Goal: Task Accomplishment & Management: Complete application form

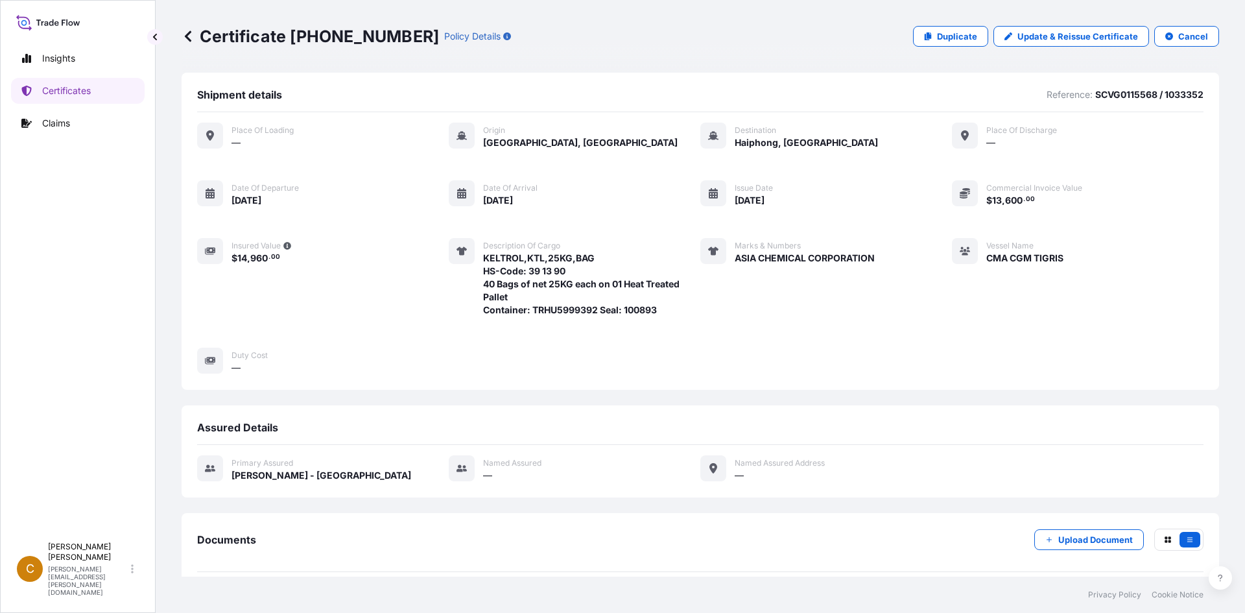
scroll to position [139, 0]
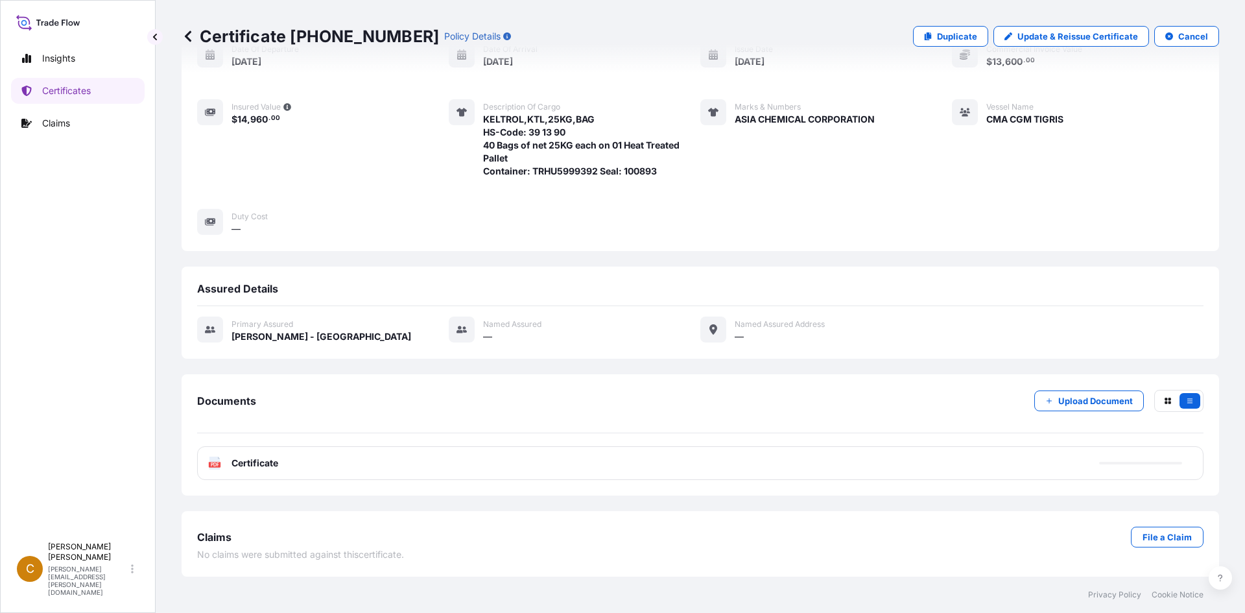
click at [187, 42] on icon at bounding box center [188, 36] width 13 height 13
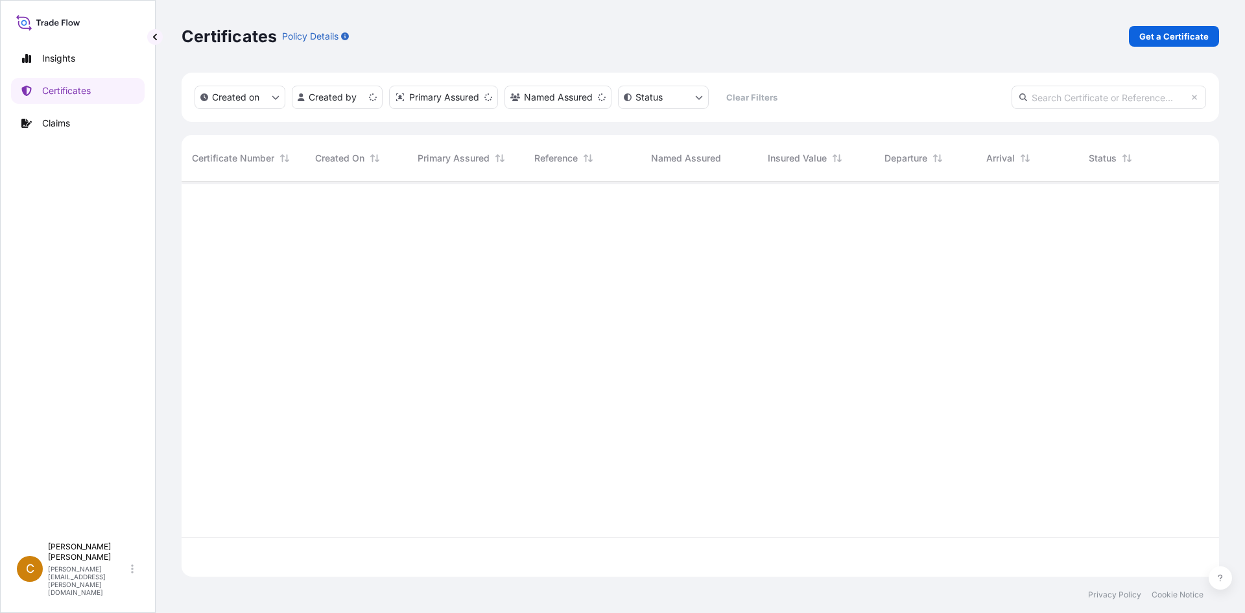
scroll to position [392, 1028]
click at [1163, 47] on div "Certificates Policy Details Get a Certificate" at bounding box center [700, 36] width 1037 height 73
click at [1163, 39] on p "Get a Certificate" at bounding box center [1173, 36] width 69 height 13
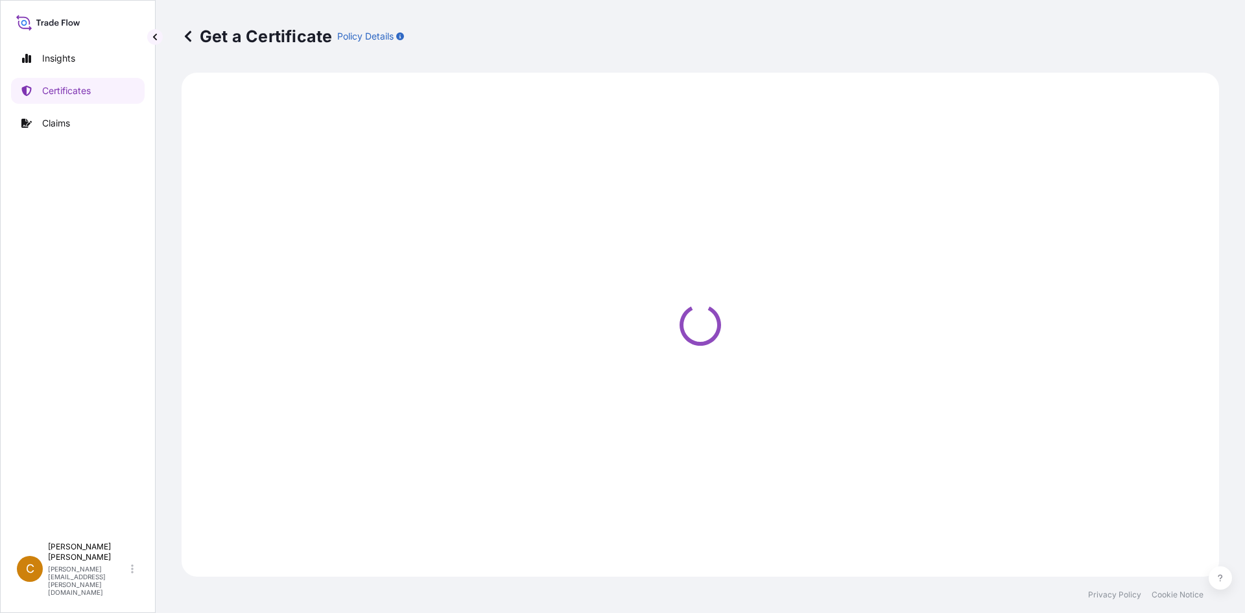
select select "Sea"
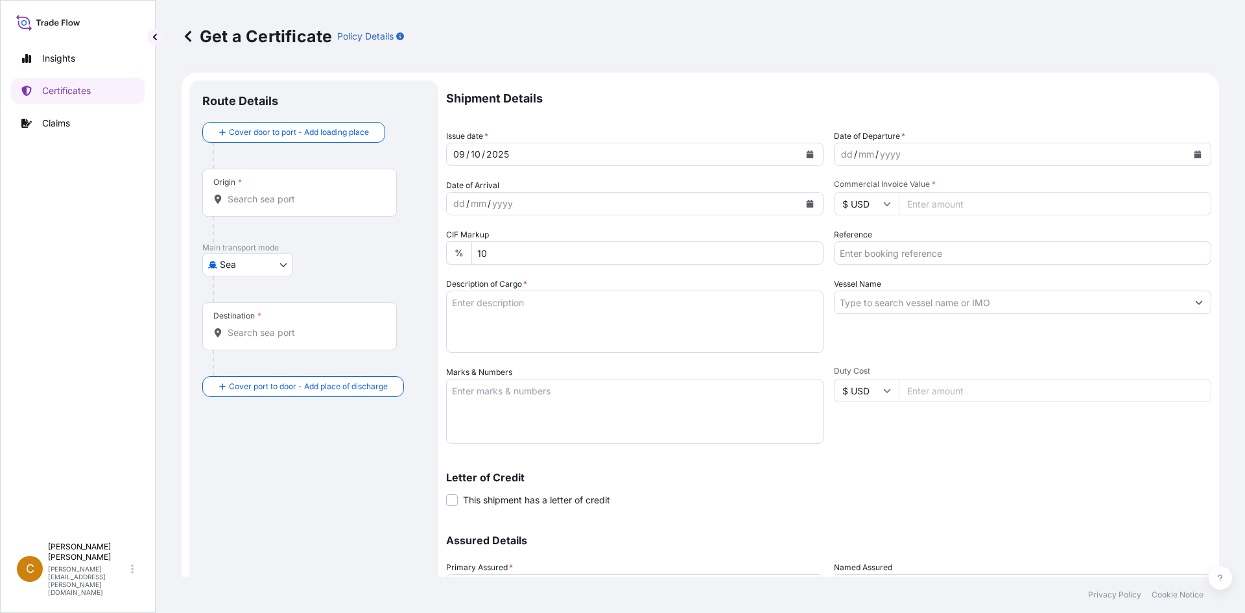
click at [697, 73] on form "Route Details Cover door to port - Add loading place Place of loading Road / [G…" at bounding box center [700, 383] width 1037 height 621
click at [265, 192] on div "Origin *" at bounding box center [299, 193] width 195 height 48
click at [265, 193] on input "Origin *" at bounding box center [304, 199] width 153 height 13
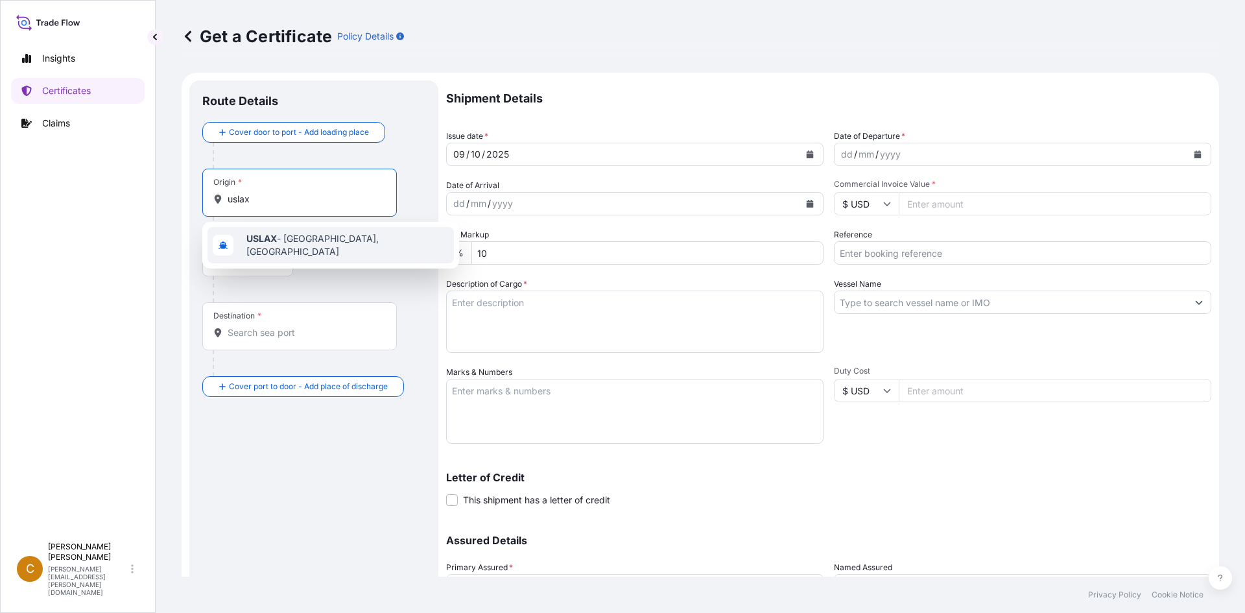
click at [298, 247] on span "USLAX - [GEOGRAPHIC_DATA], [GEOGRAPHIC_DATA]" at bounding box center [347, 245] width 202 height 26
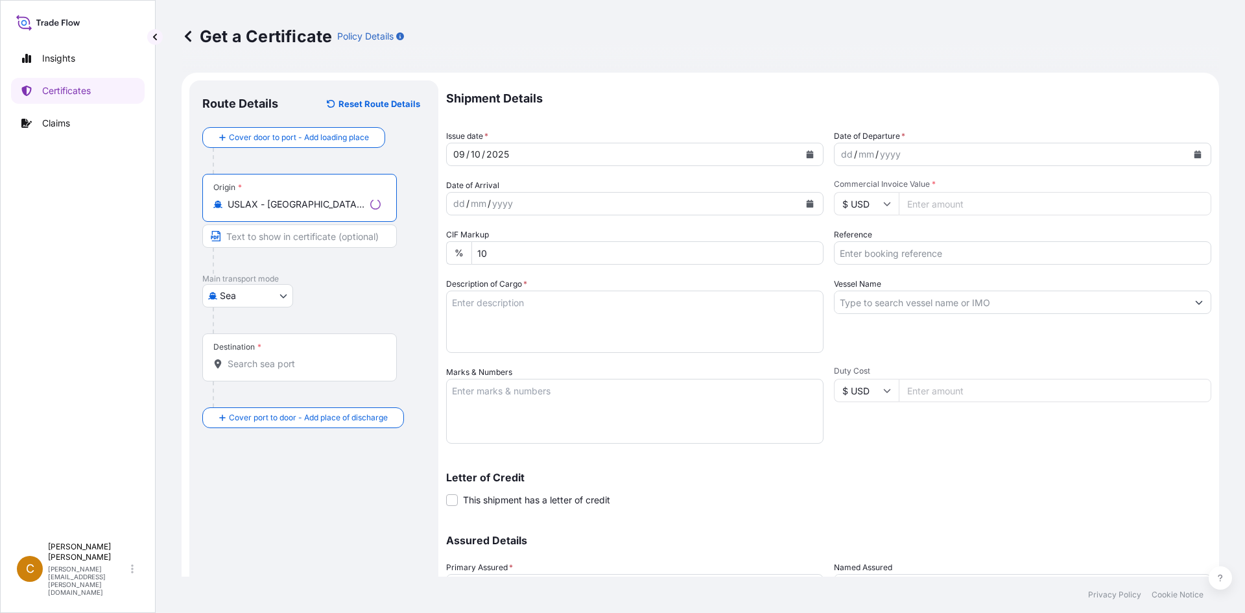
type input "USLAX - [GEOGRAPHIC_DATA], [GEOGRAPHIC_DATA]"
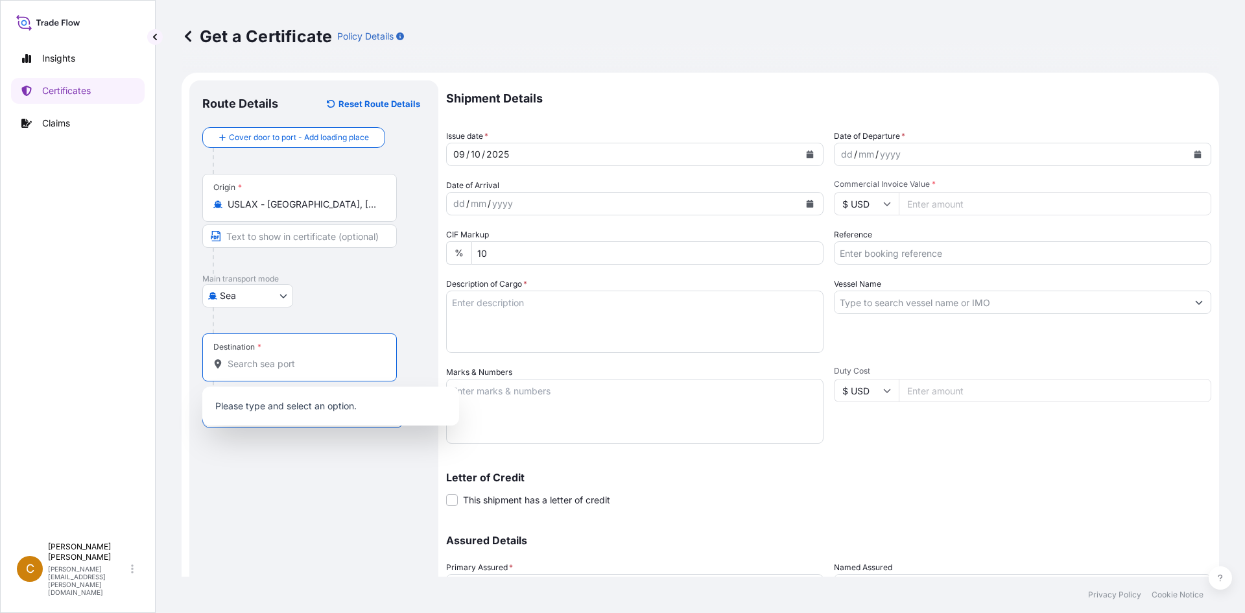
click at [303, 365] on input "Destination *" at bounding box center [304, 363] width 153 height 13
type input "n"
click at [320, 409] on span "VNHPH - Haiphong, [GEOGRAPHIC_DATA]" at bounding box center [335, 407] width 178 height 13
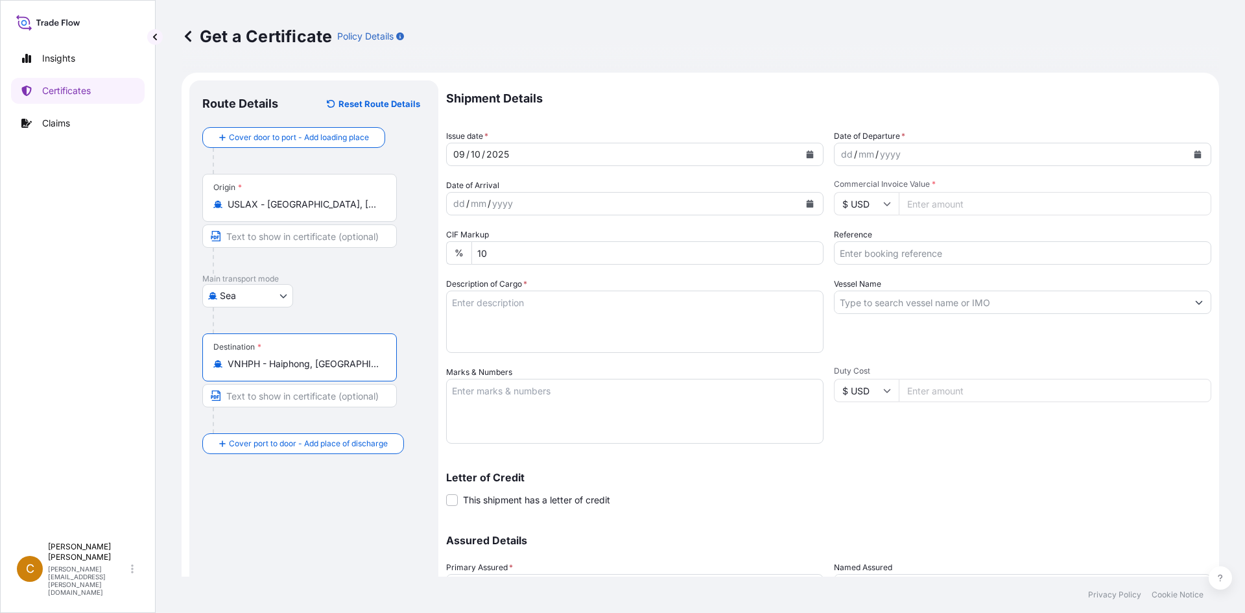
type input "VNHPH - Haiphong, [GEOGRAPHIC_DATA]"
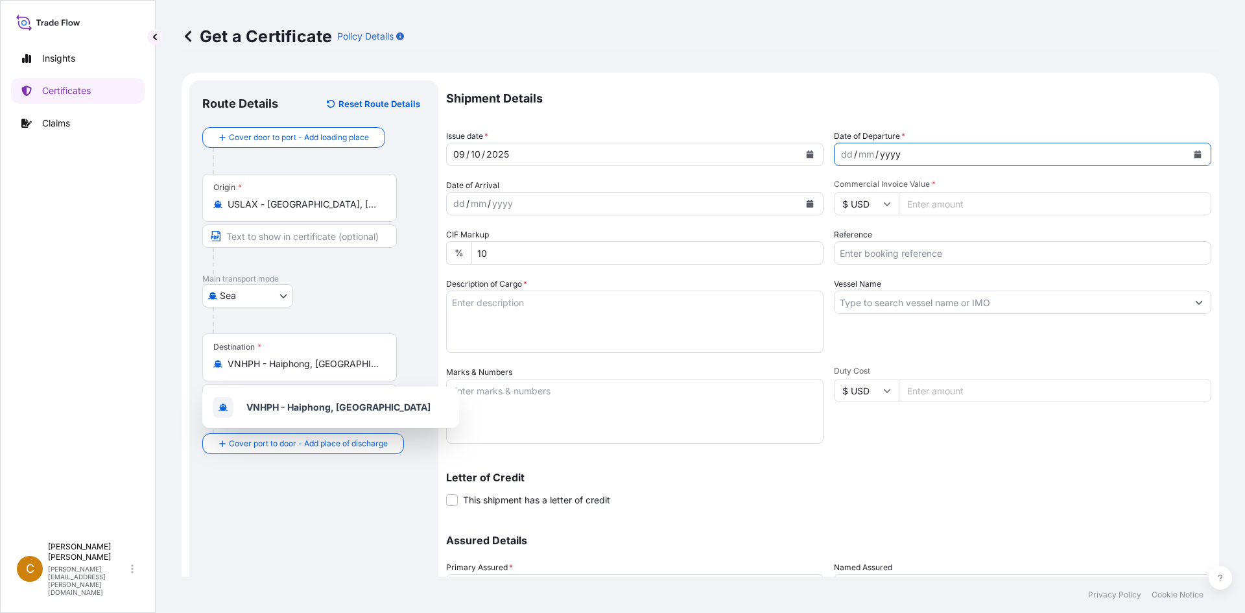
click at [889, 151] on div "yyyy" at bounding box center [890, 155] width 23 height 16
click at [1194, 158] on icon "Calendar" at bounding box center [1197, 154] width 7 height 8
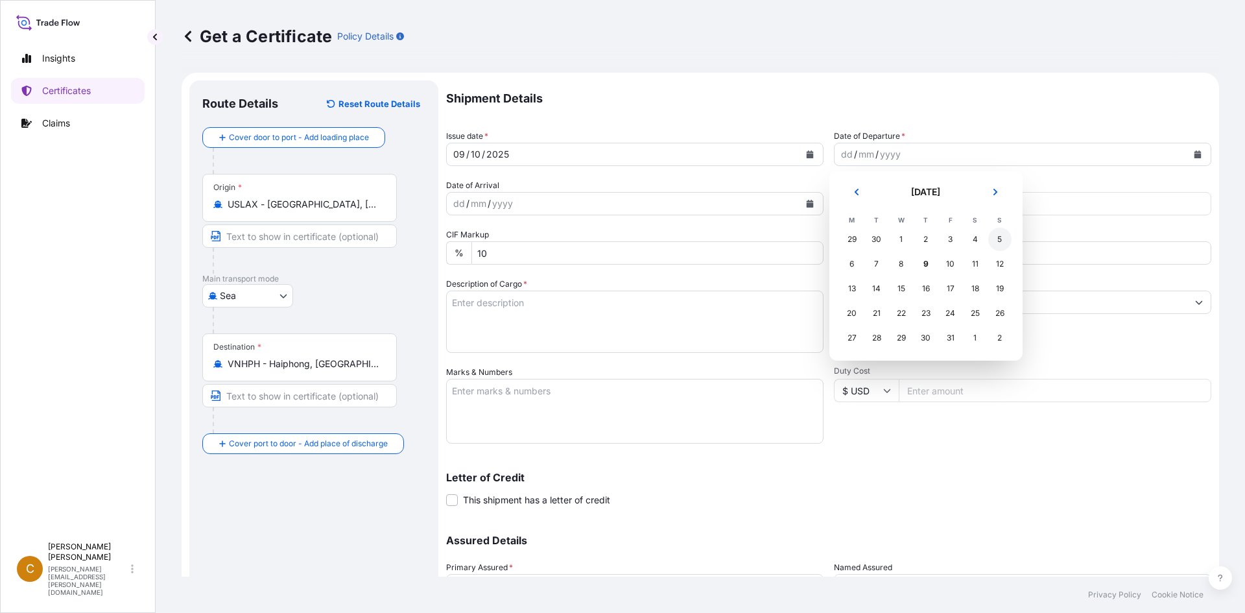
click at [995, 241] on div "5" at bounding box center [999, 239] width 23 height 23
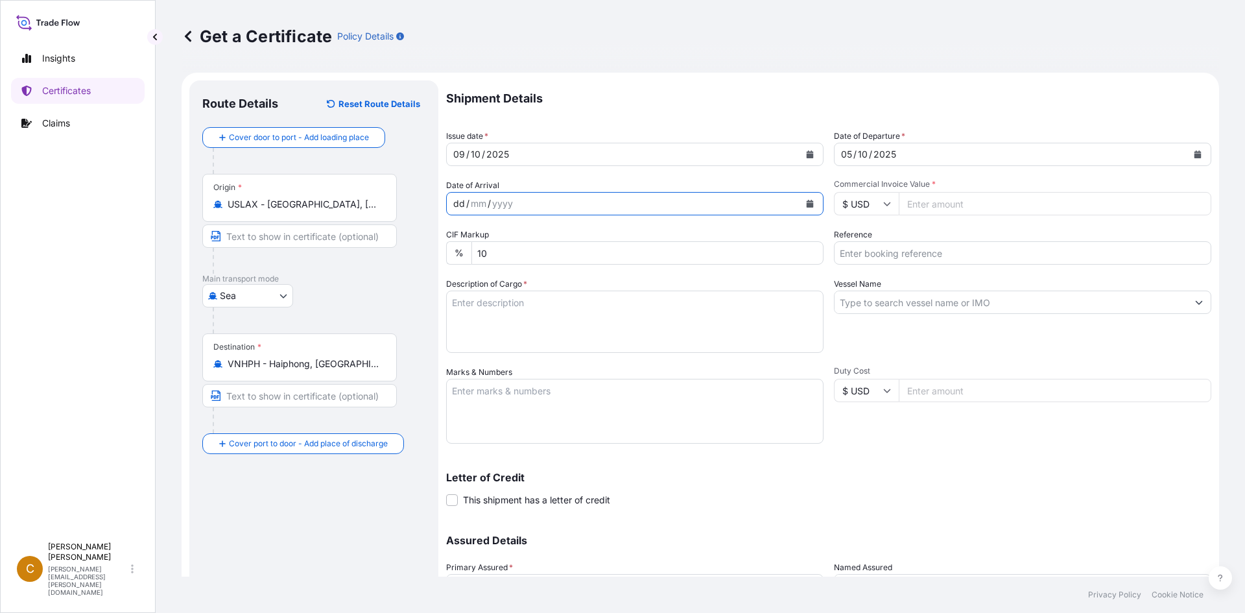
click at [639, 204] on div "dd / mm / yyyy" at bounding box center [623, 203] width 353 height 23
click at [812, 203] on button "Calendar" at bounding box center [809, 203] width 21 height 21
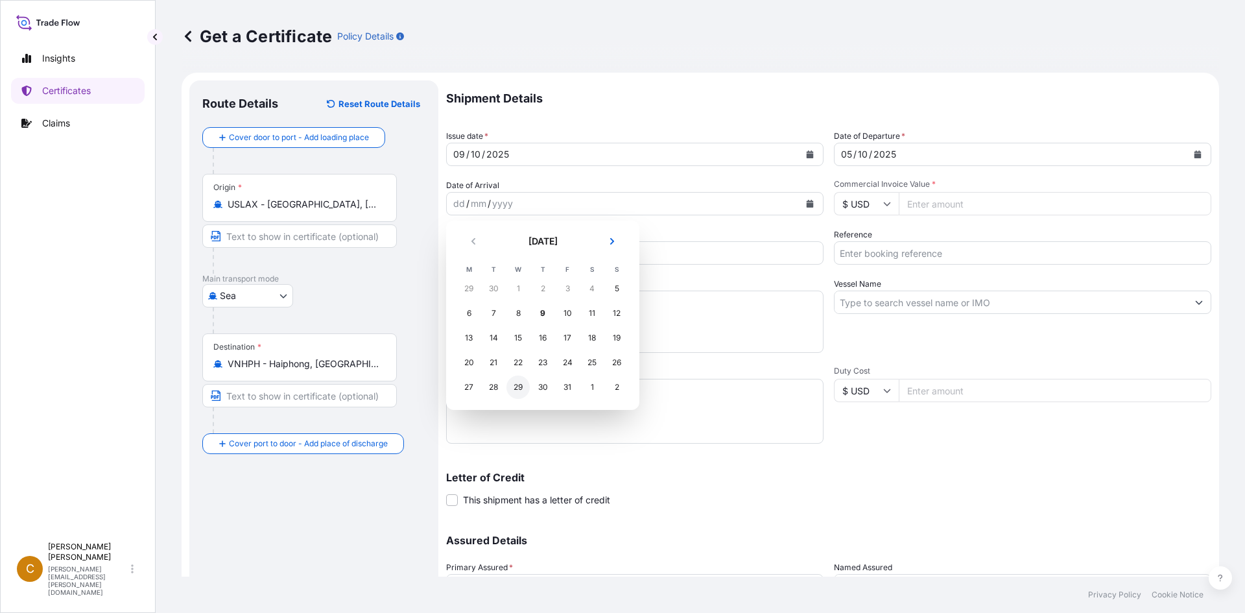
click at [507, 386] on div "29" at bounding box center [517, 386] width 23 height 23
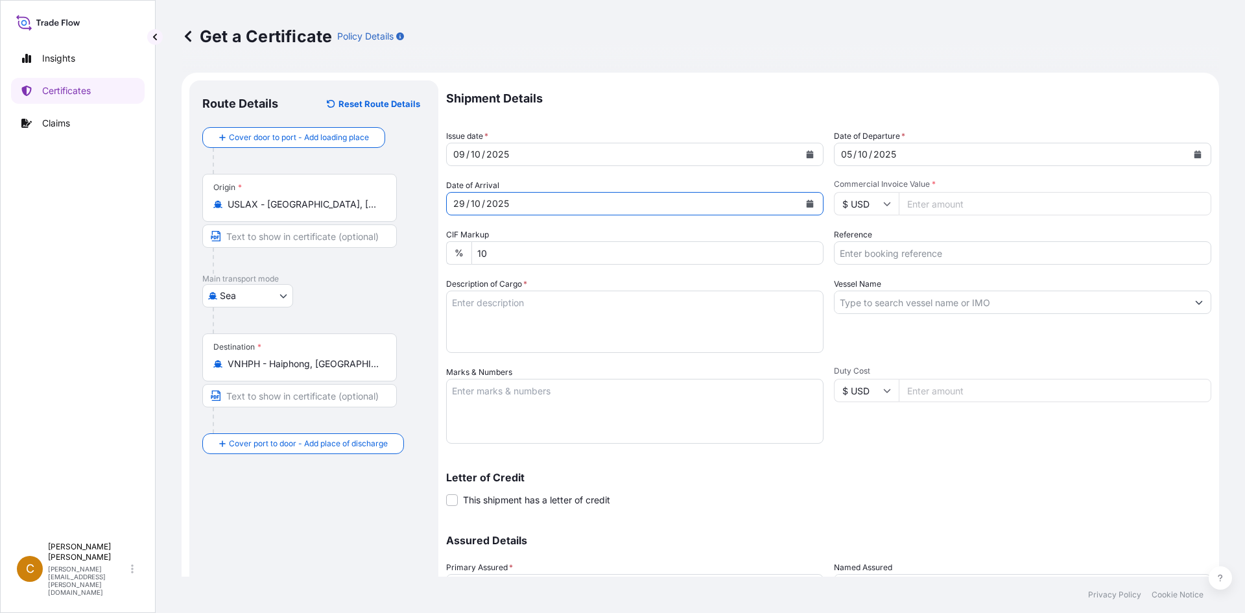
click at [860, 252] on input "Reference" at bounding box center [1022, 252] width 377 height 23
drag, startPoint x: 946, startPoint y: 241, endPoint x: 939, endPoint y: 244, distance: 7.6
click at [941, 241] on input "Reference" at bounding box center [1022, 252] width 377 height 23
paste input "SCVG0115548"
click at [1029, 260] on input "SCVG0115548 /" at bounding box center [1022, 252] width 377 height 23
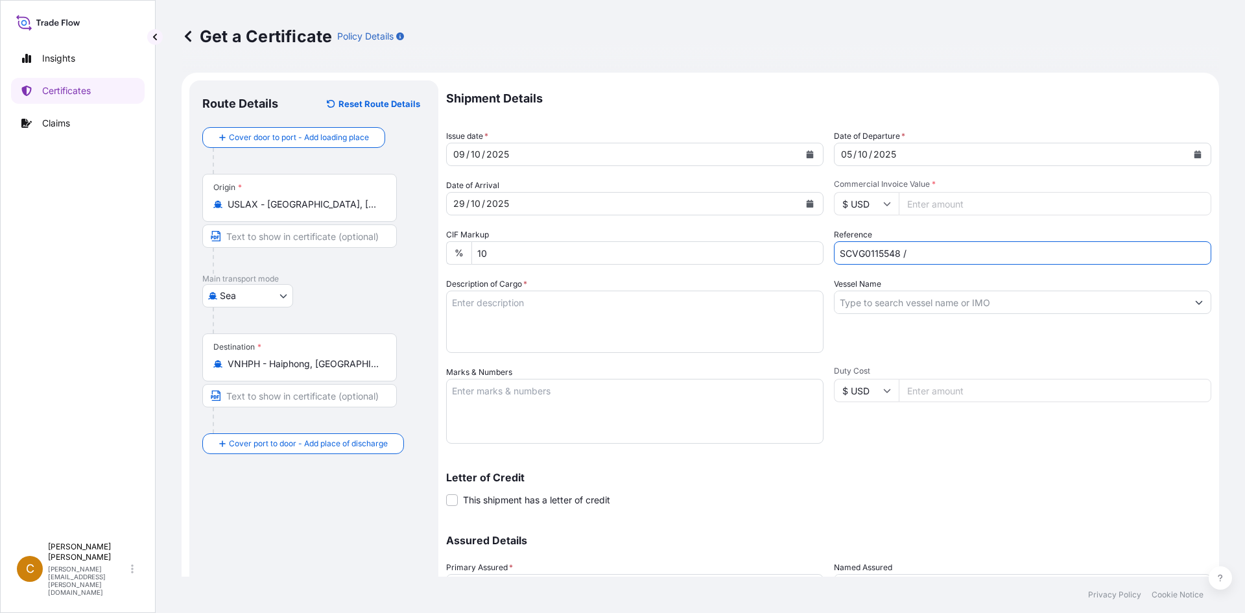
paste input "1033348"
type input "SCVG0115548 / 1033348"
click at [971, 305] on input "Vessel Name" at bounding box center [1010, 301] width 353 height 23
click at [910, 305] on input "Vessel Name" at bounding box center [1010, 301] width 353 height 23
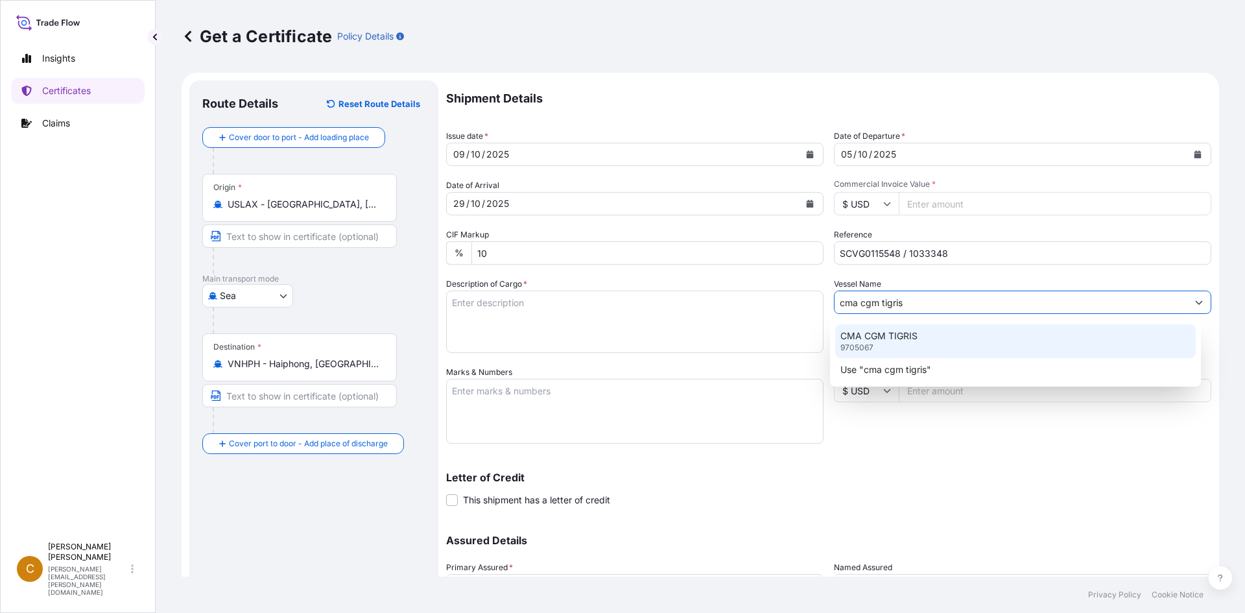
click at [902, 324] on div "CMA CGM TIGRIS 9705067" at bounding box center [1015, 341] width 361 height 34
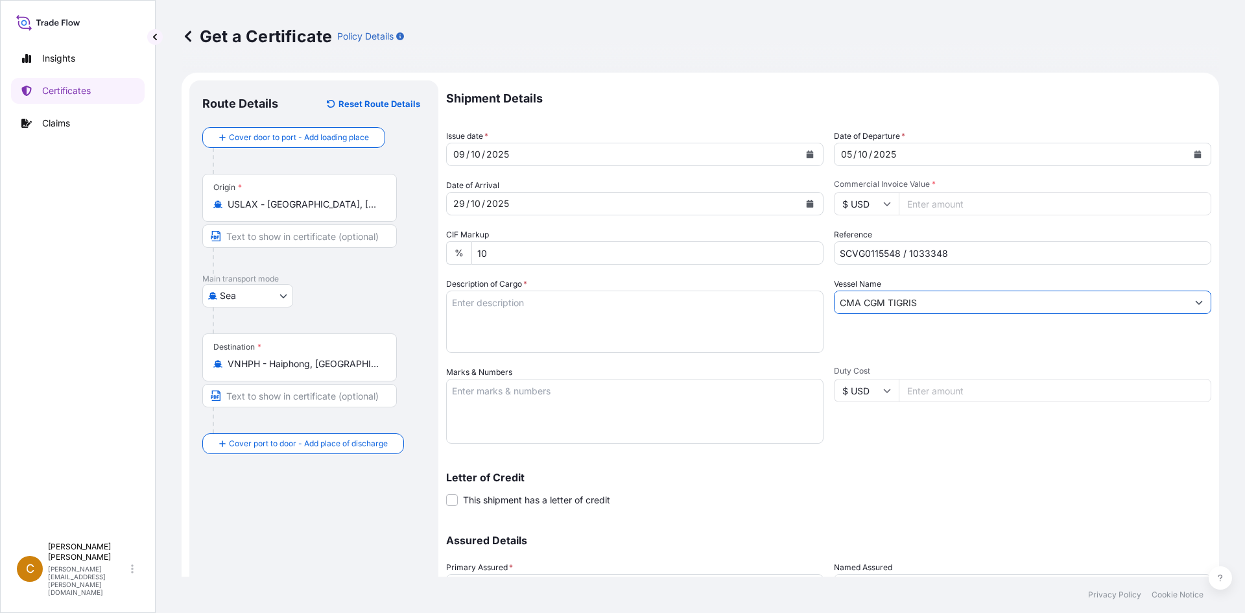
type input "CMA CGM TIGRIS"
click at [742, 325] on textarea "Description of Cargo *" at bounding box center [634, 321] width 377 height 62
click at [956, 200] on input "Commercial Invoice Value *" at bounding box center [1055, 203] width 313 height 23
type input "29603"
click at [613, 296] on textarea "Description of Cargo *" at bounding box center [634, 321] width 377 height 62
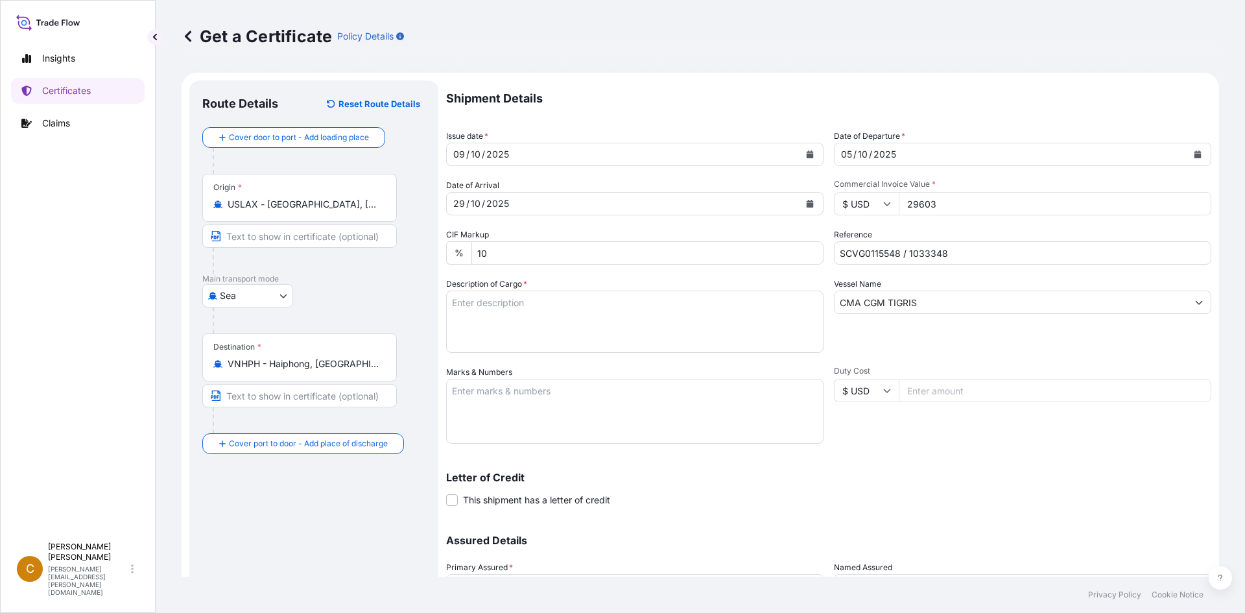
click at [561, 314] on textarea "Description of Cargo *" at bounding box center [634, 321] width 377 height 62
paste textarea "KELCOGEL APB,20KG,BAG HS-Code: 39 13 90"
click at [501, 347] on textarea "KELCOGEL APB,20KG,BAG HS-Code: 39 13 90" at bounding box center [634, 321] width 377 height 62
paste textarea "35 Bags of net 20 KG each on 01 Heat Treated Pallet"
click at [498, 344] on textarea "KELCOGEL APB,20KG,BAG HS-Code: 39 13 90 35 Bags of net 20 KG each on 01 Heat Tr…" at bounding box center [634, 321] width 377 height 62
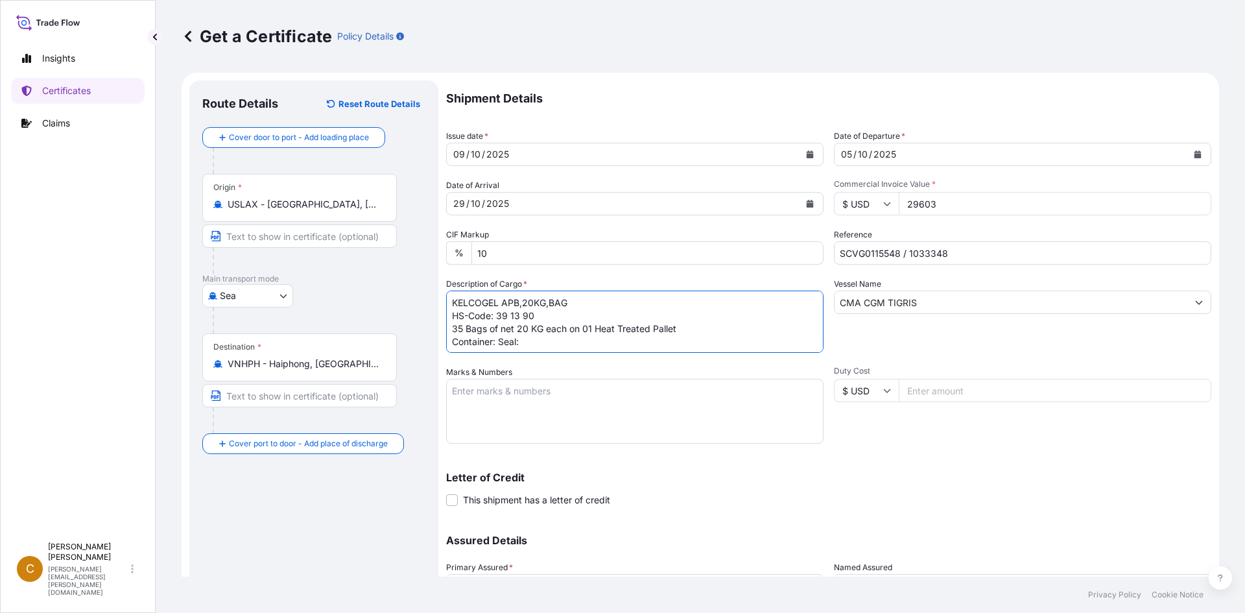
paste textarea "EKU6271641S"
click at [598, 342] on textarea "KELCOGEL APB,20KG,BAG HS-Code: 39 13 90 35 Bags of net 20 KG each on 01 Heat Tr…" at bounding box center [634, 321] width 377 height 62
click at [629, 338] on textarea "KELCOGEL APB,20KG,BAG HS-Code: 39 13 90 35 Bags of net 20 KG each on 01 Heat Tr…" at bounding box center [634, 321] width 377 height 62
paste textarea "100874"
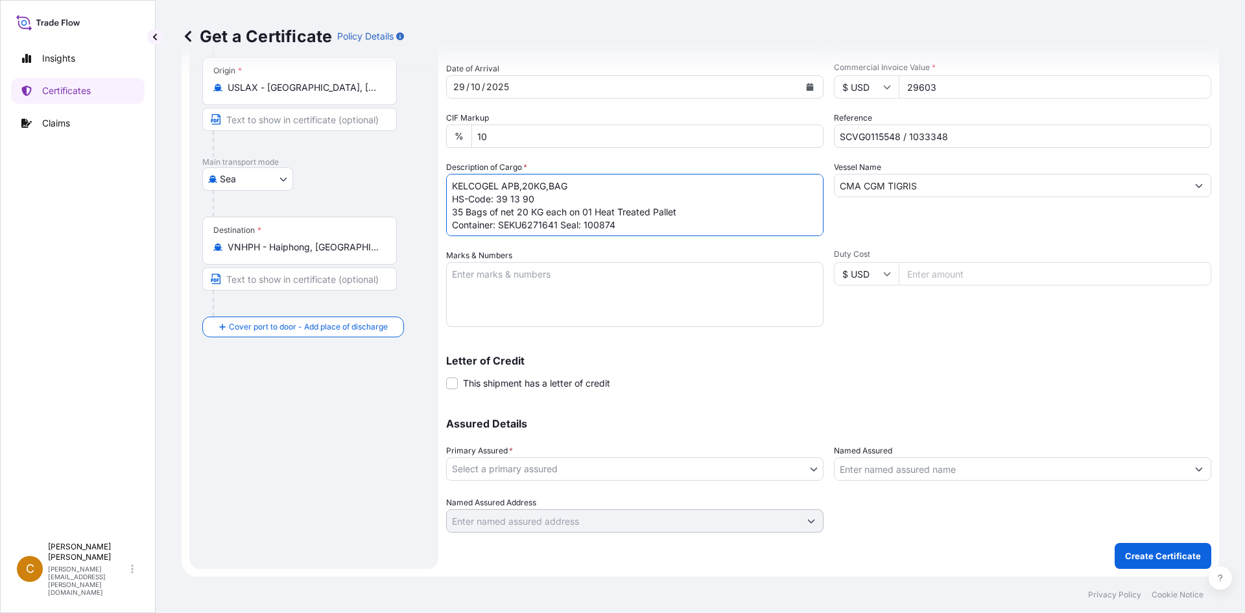
type textarea "KELCOGEL APB,20KG,BAG HS-Code: 39 13 90 35 Bags of net 20 KG each on 01 Heat Tr…"
click at [539, 265] on textarea "Marks & Numbers" at bounding box center [634, 294] width 377 height 65
paste textarea "ASIA CHEMICAL CORPORATION"
type textarea "ASIA CHEMICAL CORPORATION"
click at [675, 469] on body "Insights Certificates Claims C Clayton James [EMAIL_ADDRESS][PERSON_NAME][DOMAI…" at bounding box center [622, 306] width 1245 height 613
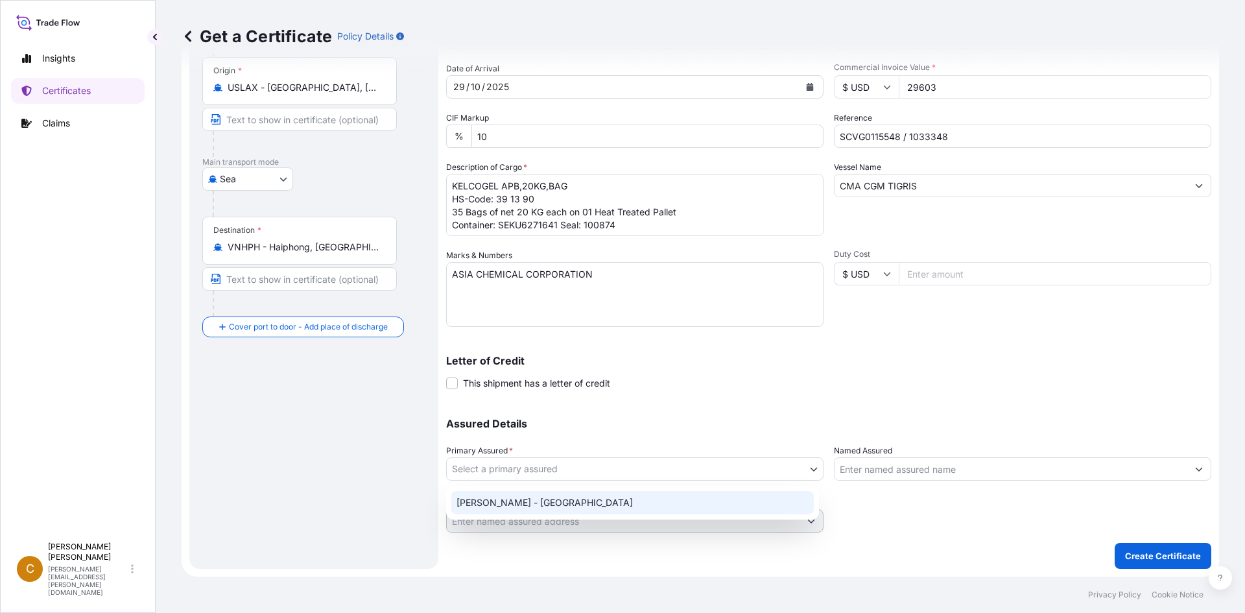
click at [613, 504] on div "[PERSON_NAME] - [GEOGRAPHIC_DATA]" at bounding box center [632, 502] width 362 height 23
select select "31650"
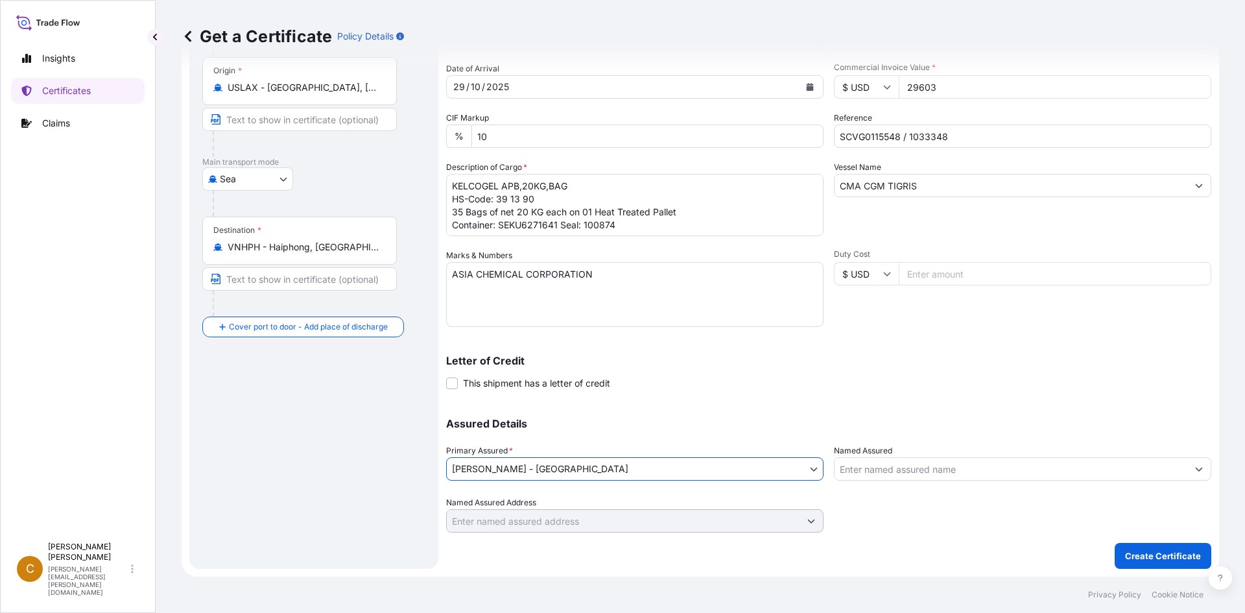
click at [921, 262] on input "Duty Cost" at bounding box center [1055, 273] width 313 height 23
click at [1174, 562] on p "Create Certificate" at bounding box center [1163, 555] width 76 height 13
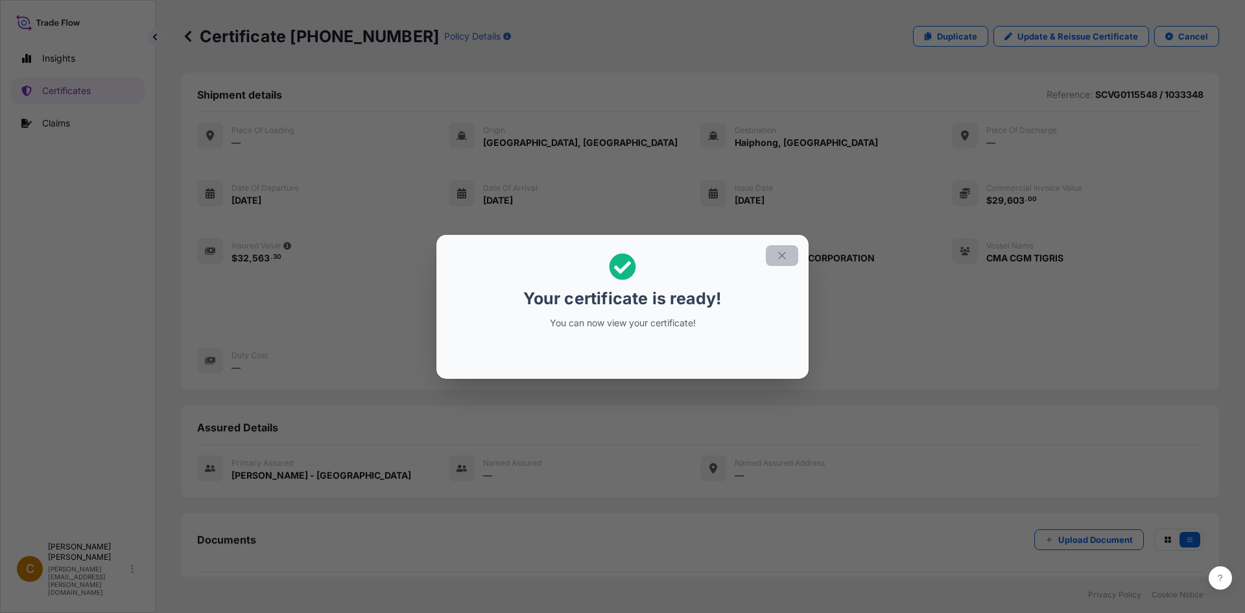
click at [781, 250] on icon "button" at bounding box center [782, 256] width 12 height 12
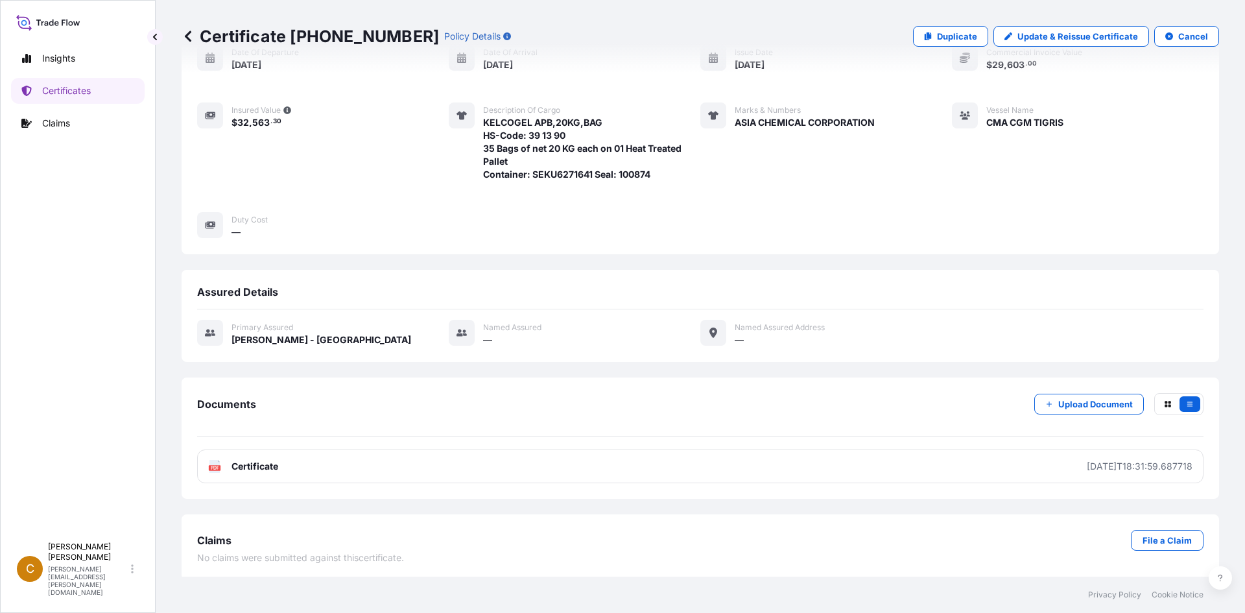
scroll to position [139, 0]
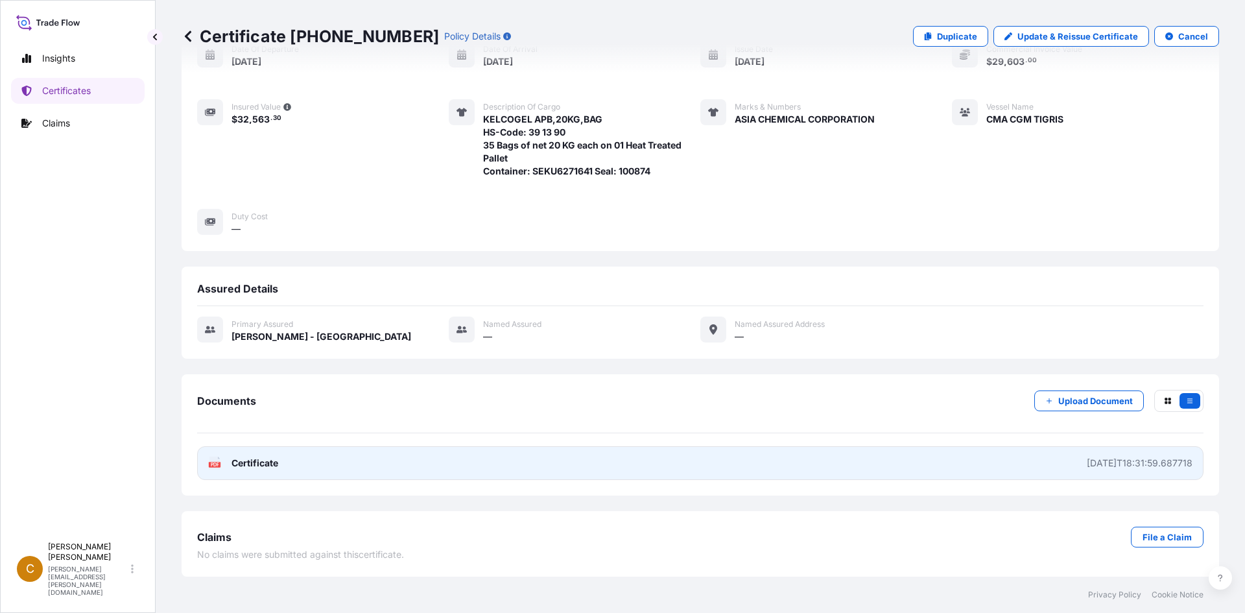
drag, startPoint x: 248, startPoint y: 445, endPoint x: 251, endPoint y: 452, distance: 7.6
click at [250, 450] on div "Documents Upload Document PDF Certificate [DATE]T18:31:59.687718" at bounding box center [700, 435] width 1006 height 90
click at [252, 455] on link "PDF Certificate [DATE]T18:31:59.687718" at bounding box center [700, 463] width 1006 height 34
